Goal: Find specific page/section: Find specific page/section

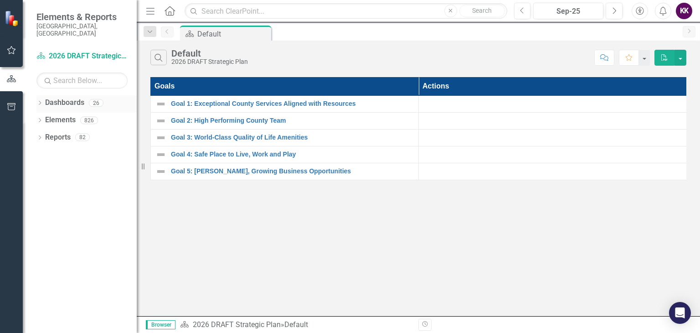
click at [41, 101] on icon "Dropdown" at bounding box center [39, 103] width 6 height 5
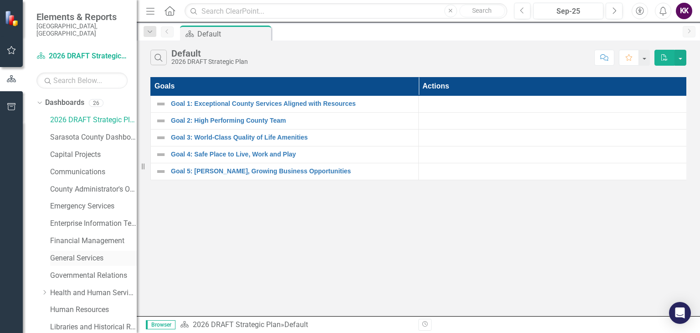
scroll to position [46, 0]
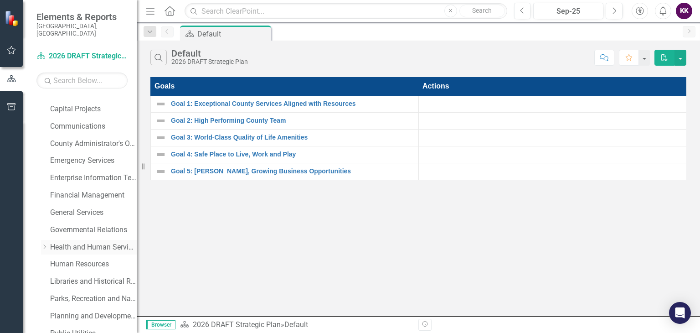
click at [47, 244] on icon "Dropdown" at bounding box center [44, 246] width 7 height 5
click at [88, 259] on link "Human Services Impact Report" at bounding box center [97, 264] width 77 height 10
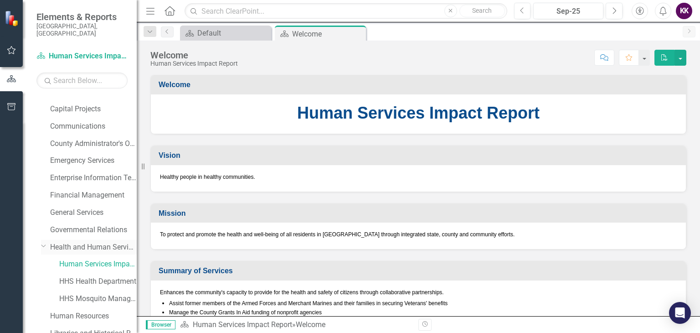
click at [42, 242] on icon "Dropdown" at bounding box center [43, 245] width 5 height 7
click at [84, 242] on link "Health and Human Services" at bounding box center [93, 247] width 87 height 10
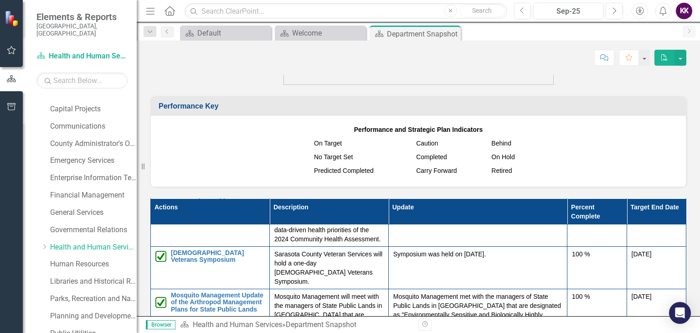
scroll to position [728, 0]
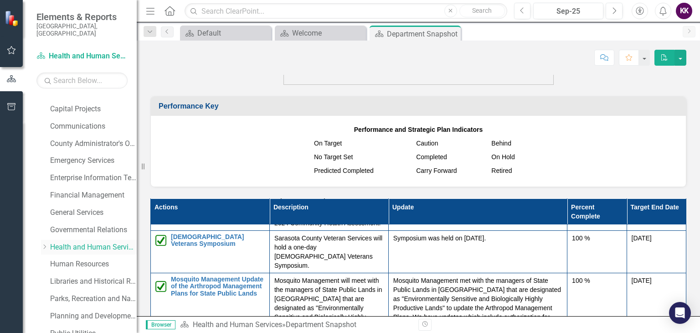
click at [41, 244] on icon "Dropdown" at bounding box center [44, 246] width 7 height 5
click at [82, 259] on link "Human Services Impact Report" at bounding box center [97, 264] width 77 height 10
